Goal: Task Accomplishment & Management: Use online tool/utility

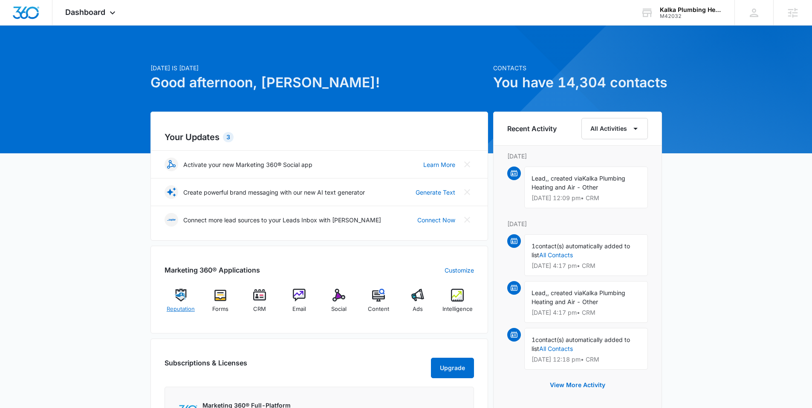
click at [180, 298] on img at bounding box center [180, 295] width 13 height 13
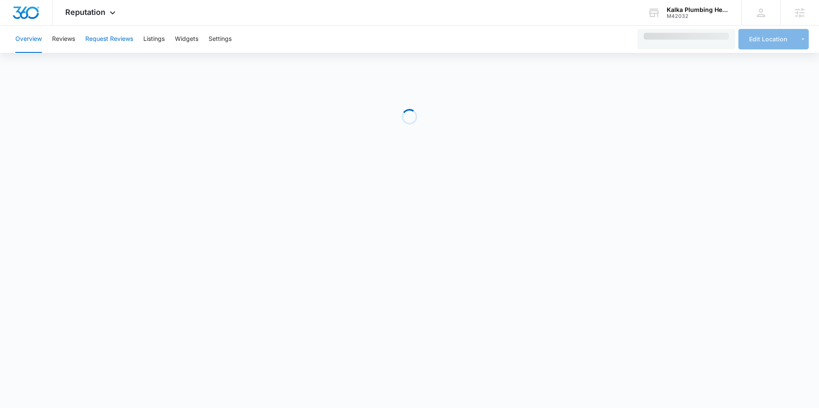
click at [118, 37] on button "Request Reviews" at bounding box center [109, 39] width 48 height 27
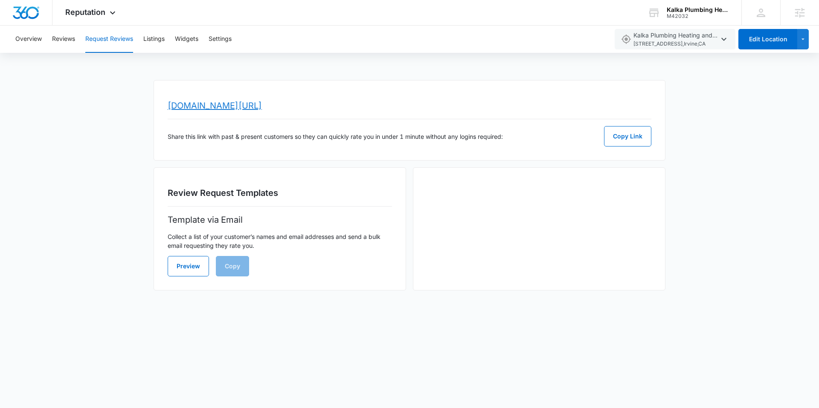
click at [262, 110] on link "www.topratedlocal.com/review/kalka-plumbing-heating-and-air-reviews" at bounding box center [215, 106] width 94 height 10
